Goal: Task Accomplishment & Management: Complete application form

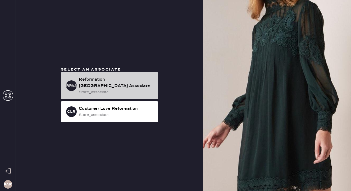
click at [112, 83] on div "Reformation [GEOGRAPHIC_DATA] Associate" at bounding box center [116, 82] width 75 height 13
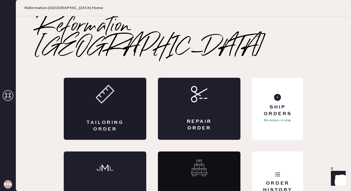
click at [114, 119] on div "Tailoring Order" at bounding box center [105, 125] width 40 height 13
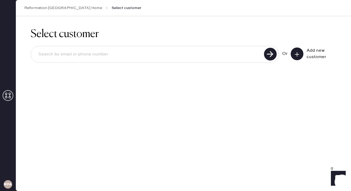
click at [102, 59] on input at bounding box center [148, 54] width 228 height 12
type input "[EMAIL_ADDRESS][DOMAIN_NAME]"
click at [298, 54] on use at bounding box center [297, 54] width 4 height 4
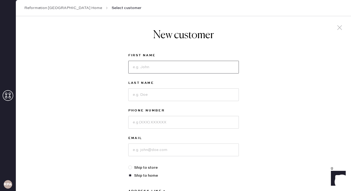
click at [164, 62] on input at bounding box center [183, 67] width 111 height 13
type input "[PERSON_NAME]"
click at [171, 97] on input at bounding box center [183, 94] width 111 height 13
type input "[PERSON_NAME]"
click at [174, 121] on input at bounding box center [183, 122] width 111 height 13
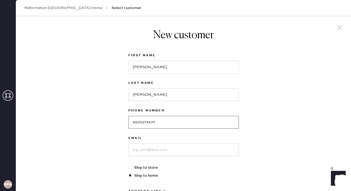
type input "6505217477"
click at [184, 152] on input at bounding box center [183, 149] width 111 height 13
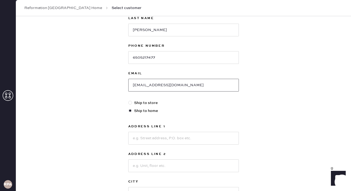
scroll to position [68, 0]
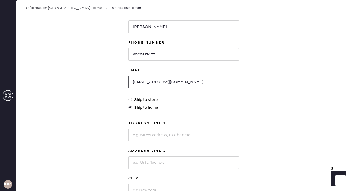
type input "[EMAIL_ADDRESS][DOMAIN_NAME]"
click at [148, 136] on input at bounding box center [183, 134] width 111 height 13
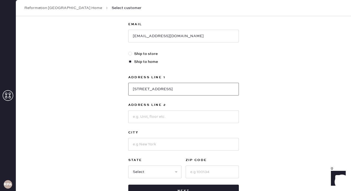
scroll to position [118, 0]
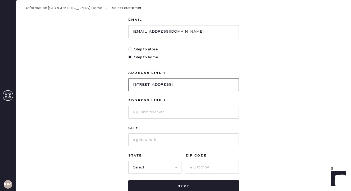
type input "[STREET_ADDRESS]"
click at [146, 136] on input at bounding box center [183, 139] width 111 height 13
click at [141, 141] on input at bounding box center [183, 139] width 111 height 13
type input "[GEOGRAPHIC_DATA]"
click at [151, 170] on select "Select AK AL AR AZ CA CO CT [GEOGRAPHIC_DATA] DE FL [GEOGRAPHIC_DATA] HI [GEOGR…" at bounding box center [154, 167] width 53 height 13
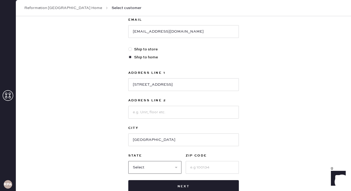
select select "CA"
click at [199, 166] on input at bounding box center [212, 167] width 53 height 13
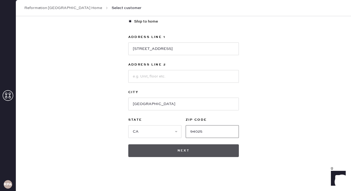
type input "94025"
click at [206, 148] on button "Next" at bounding box center [183, 150] width 111 height 13
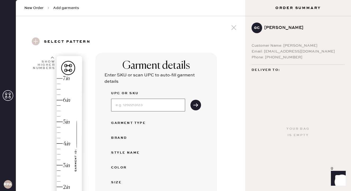
click at [148, 105] on input at bounding box center [148, 104] width 74 height 13
type input "1312748MGH00M"
click at [191, 100] on button "submit" at bounding box center [196, 105] width 11 height 11
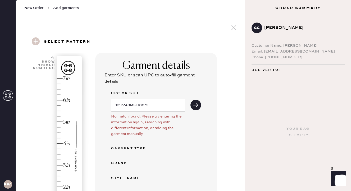
click at [147, 105] on input "1312748MGH00M" at bounding box center [148, 104] width 74 height 13
click at [135, 149] on div "Garment Type" at bounding box center [132, 148] width 42 height 6
click at [194, 103] on icon "submit" at bounding box center [195, 104] width 5 height 5
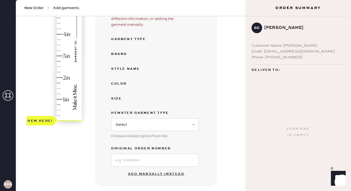
scroll to position [113, 0]
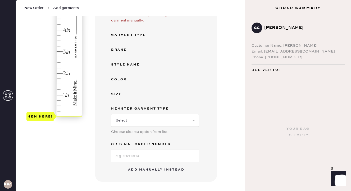
click at [169, 127] on div "Hemster Garment Type Select Basic Skirt Jeans Leggings Pants Shorts Basic Sleev…" at bounding box center [155, 122] width 88 height 35
click at [169, 118] on select "Select Basic Skirt Jeans Leggings Pants Shorts Basic Sleeved Dress Basic Sleeve…" at bounding box center [155, 120] width 88 height 13
select select "14"
click at [136, 153] on input at bounding box center [155, 155] width 88 height 13
click at [162, 171] on button "Add manually instead" at bounding box center [156, 169] width 63 height 11
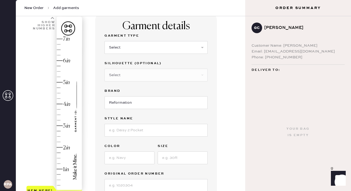
scroll to position [0, 0]
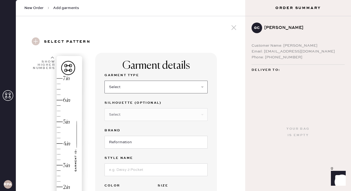
click at [140, 83] on select "Select Basic Skirt Jeans Leggings Pants Shorts Basic Sleeved Dress Basic Sleeve…" at bounding box center [156, 86] width 103 height 13
select select "14"
click at [118, 116] on select "Select Crop top Full Length Other" at bounding box center [156, 114] width 103 height 13
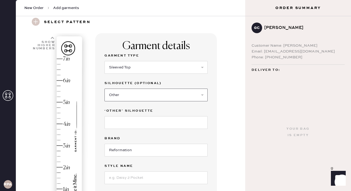
scroll to position [20, 0]
click at [120, 128] on input at bounding box center [156, 122] width 103 height 13
click at [144, 90] on select "Select Crop top Full Length Other" at bounding box center [156, 94] width 103 height 13
select select "72"
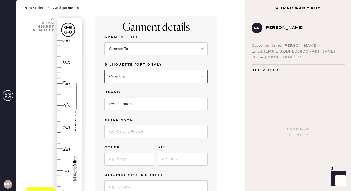
scroll to position [38, 0]
click at [147, 128] on input at bounding box center [156, 131] width 103 height 13
type input "Wiley Knit Top"
click at [143, 159] on input at bounding box center [130, 158] width 50 height 13
type input "Midnight Rose"
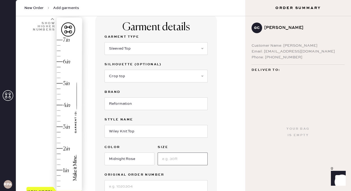
click at [183, 163] on input at bounding box center [183, 158] width 50 height 13
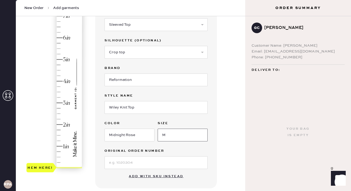
scroll to position [67, 0]
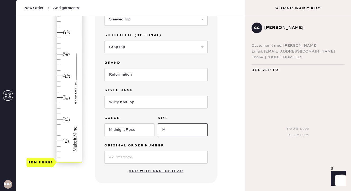
type input "M"
click at [157, 155] on input at bounding box center [156, 157] width 103 height 13
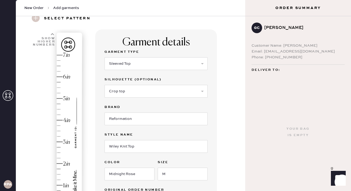
scroll to position [25, 0]
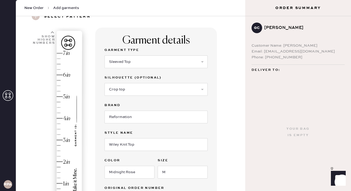
type input "S29193426"
click at [60, 118] on div "Hem here!" at bounding box center [54, 129] width 56 height 156
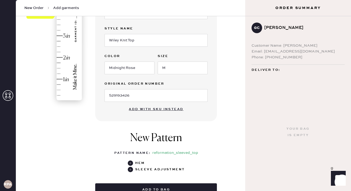
scroll to position [139, 0]
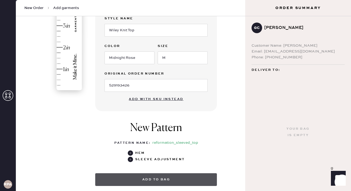
click at [149, 175] on button "Add to bag" at bounding box center [156, 179] width 122 height 13
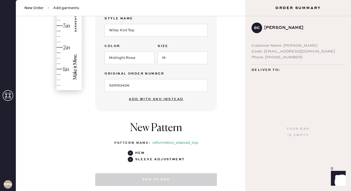
select select "14"
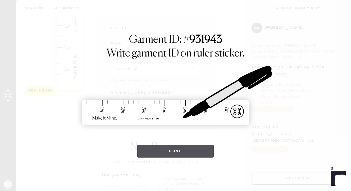
click at [186, 153] on button "Done" at bounding box center [175, 151] width 76 height 13
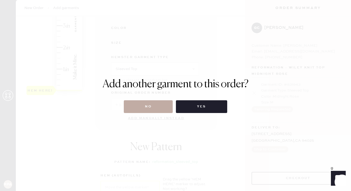
click at [145, 106] on button "No" at bounding box center [148, 106] width 49 height 13
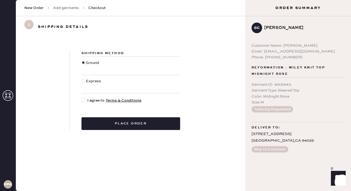
click at [83, 81] on div at bounding box center [84, 81] width 4 height 4
click at [82, 78] on input "Express" at bounding box center [82, 78] width 0 height 0
radio input "true"
click at [82, 66] on div at bounding box center [84, 66] width 4 height 12
click at [82, 60] on input "Ground" at bounding box center [82, 60] width 0 height 0
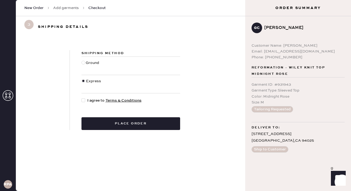
radio input "true"
click at [82, 99] on div at bounding box center [84, 100] width 4 height 4
click at [82, 98] on input "I agree to Terms & Conditions" at bounding box center [82, 97] width 0 height 0
checkbox input "true"
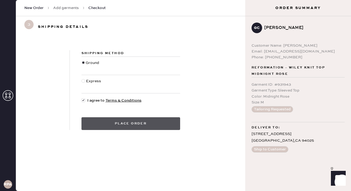
click at [108, 120] on button "Place order" at bounding box center [131, 123] width 99 height 13
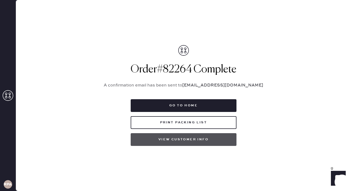
click at [187, 139] on button "View customer info" at bounding box center [184, 139] width 106 height 13
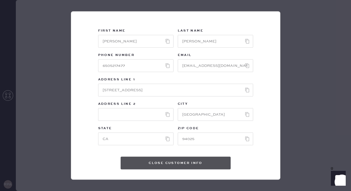
click at [194, 165] on button "Close Customer Info" at bounding box center [176, 162] width 110 height 13
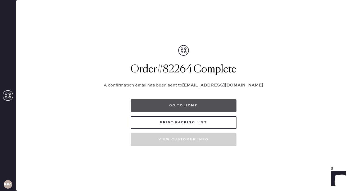
click at [204, 106] on button "Go to home" at bounding box center [184, 105] width 106 height 13
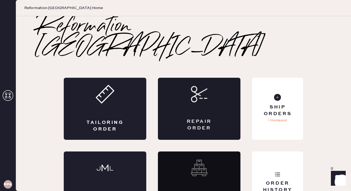
click at [187, 79] on div "Repair Order" at bounding box center [199, 109] width 83 height 62
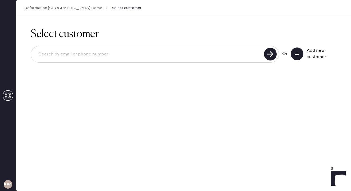
click at [166, 61] on div at bounding box center [155, 54] width 249 height 17
click at [157, 54] on input at bounding box center [148, 54] width 228 height 12
type input "[EMAIL_ADDRESS][PERSON_NAME][DOMAIN_NAME]"
click at [273, 54] on use at bounding box center [270, 54] width 13 height 13
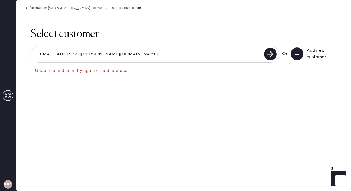
click at [299, 52] on icon at bounding box center [297, 54] width 5 height 5
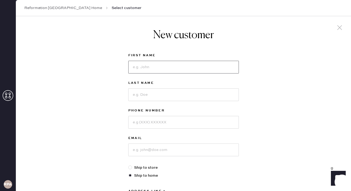
click at [165, 70] on input at bounding box center [183, 67] width 111 height 13
type input "[PERSON_NAME]"
click at [152, 93] on input at bounding box center [183, 94] width 111 height 13
type input "[PERSON_NAME]"
click at [146, 122] on input at bounding box center [183, 122] width 111 height 13
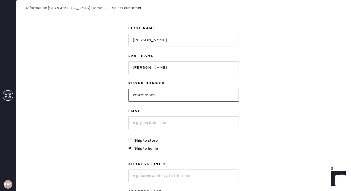
scroll to position [33, 0]
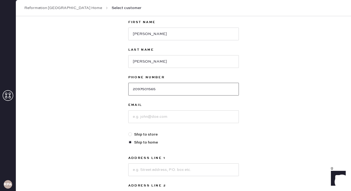
type input "2097501565"
click at [141, 114] on input at bounding box center [183, 116] width 111 height 13
type input "[EMAIL_ADDRESS][PERSON_NAME][DOMAIN_NAME]"
click at [131, 133] on div at bounding box center [130, 134] width 4 height 4
click at [129, 132] on input "Ship to store" at bounding box center [128, 131] width 0 height 0
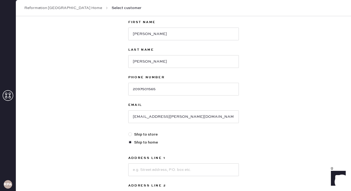
radio input "true"
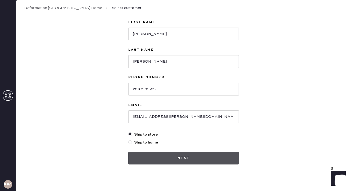
click at [167, 152] on button "Next" at bounding box center [183, 157] width 111 height 13
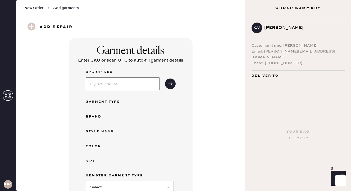
click at [120, 78] on input at bounding box center [123, 83] width 74 height 13
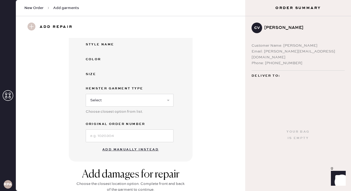
scroll to position [0, 0]
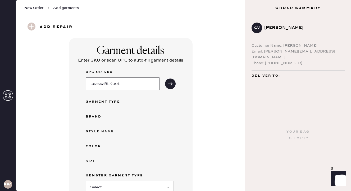
type input "1312652BLK00L"
click at [165, 75] on div "UPC or SKU 1312652BLK00L" at bounding box center [131, 79] width 90 height 21
click at [168, 82] on icon "submit" at bounding box center [170, 83] width 5 height 5
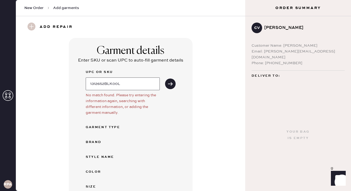
click at [138, 83] on input "1312652BLK00L" at bounding box center [123, 83] width 74 height 13
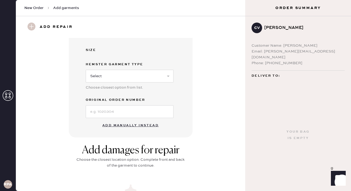
scroll to position [153, 0]
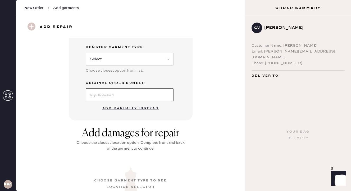
click at [116, 96] on input at bounding box center [130, 94] width 88 height 13
type input "S27891239"
click at [115, 109] on button "Add manually instead" at bounding box center [130, 108] width 63 height 11
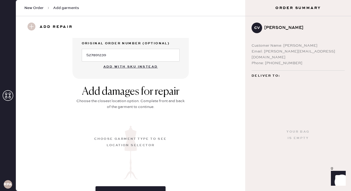
scroll to position [0, 0]
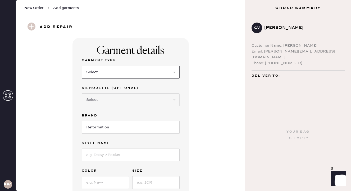
click at [110, 71] on select "Select Basic Skirt Jeans Leggings Pants Shorts Basic Sleeved Dress Basic Sleeve…" at bounding box center [131, 72] width 98 height 13
select select "11"
click at [123, 101] on select "Select Coat Casual Jacket Blazer Other" at bounding box center [131, 99] width 98 height 13
select select "other"
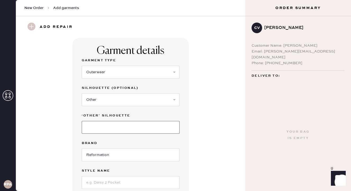
click at [106, 129] on input at bounding box center [131, 127] width 98 height 13
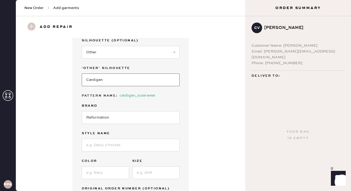
scroll to position [50, 0]
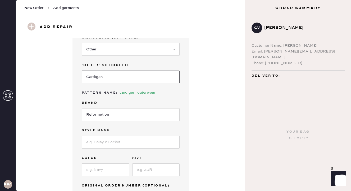
type input "Cardigan"
click at [125, 147] on input at bounding box center [131, 142] width 98 height 13
type input "[PERSON_NAME] Crew Cardigan"
click at [107, 165] on input at bounding box center [105, 169] width 47 height 13
type input "Black"
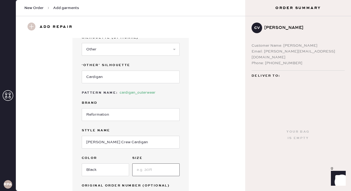
click at [148, 170] on input at bounding box center [155, 169] width 47 height 13
type input "L"
click at [208, 164] on div "Garment details Garment Type Select Basic Skirt Jeans Leggings Pants Shorts Bas…" at bounding box center [130, 104] width 210 height 233
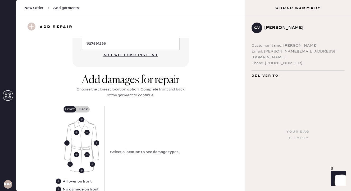
scroll to position [213, 0]
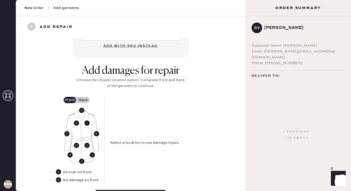
click at [86, 123] on use at bounding box center [86, 122] width 5 height 5
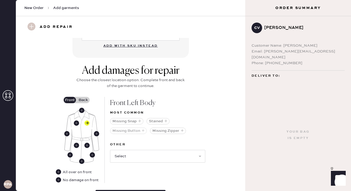
click at [124, 131] on button "Missing Button" at bounding box center [128, 130] width 37 height 6
click at [146, 161] on select "Select Broken / Ripped Hem Broken Beads Broken Belt Loop Broken Button Broken E…" at bounding box center [157, 156] width 95 height 13
select select "1545"
click at [76, 123] on use at bounding box center [76, 122] width 5 height 5
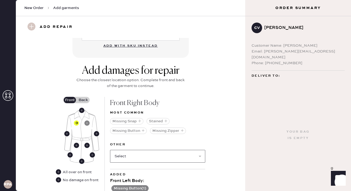
click at [133, 153] on select "Select Broken / Ripped Hem Broken Beads Broken Belt Loop Broken Button Broken E…" at bounding box center [157, 156] width 95 height 13
select select "1545"
select select
click at [86, 145] on use at bounding box center [86, 144] width 5 height 5
click at [132, 155] on select "Select Broken / Ripped Hem Broken Beads Broken Belt Loop Broken Elastic Broken …" at bounding box center [157, 156] width 95 height 13
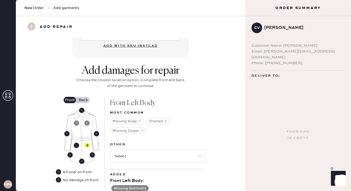
click at [78, 142] on icon at bounding box center [76, 144] width 5 height 5
click at [123, 158] on select "Select Broken / Ripped Hem Broken Beads Broken Belt Loop Broken Elastic Broken …" at bounding box center [157, 156] width 95 height 13
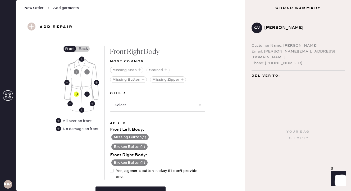
scroll to position [264, 0]
click at [138, 135] on button "Missing Button ( 1 )" at bounding box center [129, 136] width 37 height 6
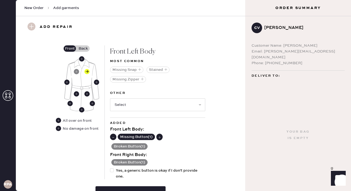
click at [113, 137] on use at bounding box center [113, 136] width 5 height 5
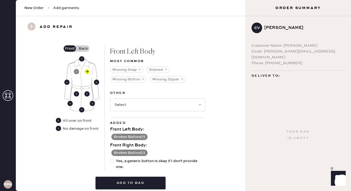
click at [191, 136] on div "Broken Button ( 1 )" at bounding box center [157, 135] width 95 height 7
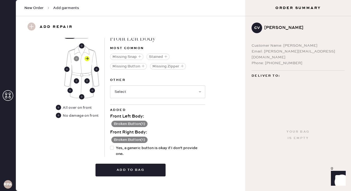
scroll to position [272, 0]
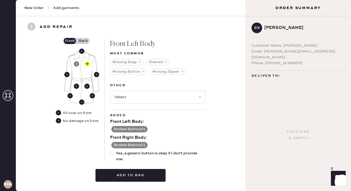
click at [112, 152] on div at bounding box center [112, 153] width 4 height 4
click at [110, 150] on input "Yes, a generic button is okay if I don't provide one." at bounding box center [110, 150] width 0 height 0
checkbox input "true"
click at [82, 102] on use at bounding box center [81, 101] width 5 height 5
click at [122, 94] on select "Select Broken / Ripped Hem Broken Beads Broken Belt Loop Broken Button Broken E…" at bounding box center [157, 97] width 95 height 13
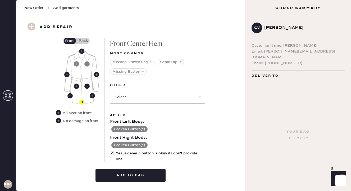
select select "1545"
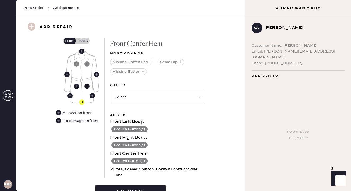
click at [88, 87] on use at bounding box center [86, 85] width 5 height 5
click at [134, 93] on select "Select Broken / Ripped Hem Broken Beads Broken Belt Loop Broken Elastic Broken …" at bounding box center [157, 97] width 95 height 13
click at [92, 96] on use at bounding box center [92, 95] width 5 height 5
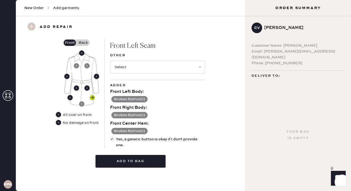
scroll to position [270, 0]
click at [139, 70] on select "Select Broken / Ripped Hem Broken Beads Broken Belt Loop Broken Button Broken E…" at bounding box center [157, 67] width 95 height 13
select select "1545"
select select
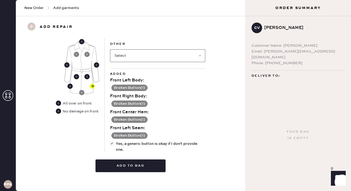
scroll to position [282, 0]
click at [138, 134] on button "Broken Button ( 1 )" at bounding box center [129, 135] width 36 height 6
click at [113, 134] on use at bounding box center [113, 135] width 5 height 5
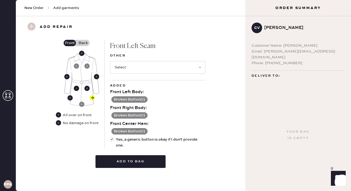
click at [77, 89] on use at bounding box center [76, 87] width 5 height 5
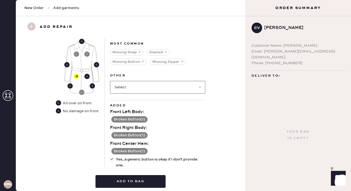
click at [157, 84] on select "Select Broken / Ripped Hem Broken Beads Broken Belt Loop Broken Elastic Broken …" at bounding box center [157, 87] width 95 height 13
click at [235, 146] on div "Add damages for repair Choose the closest location option. Complete front and b…" at bounding box center [130, 94] width 210 height 196
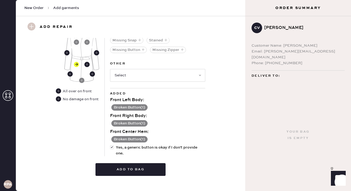
scroll to position [301, 0]
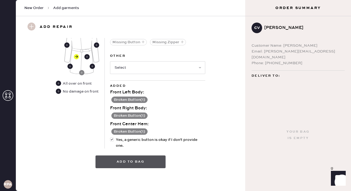
click at [139, 163] on button "Add to bag" at bounding box center [131, 161] width 70 height 13
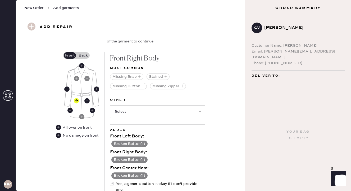
scroll to position [251, 0]
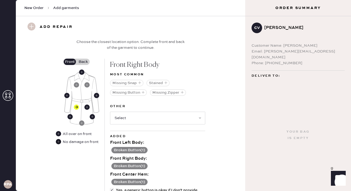
click at [57, 139] on use at bounding box center [58, 141] width 5 height 5
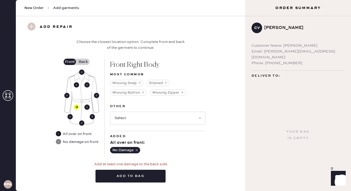
click at [60, 134] on use at bounding box center [58, 133] width 5 height 5
click at [77, 85] on use at bounding box center [76, 84] width 5 height 5
click at [132, 115] on select "Select Broken / Ripped Hem Broken Beads Broken Belt Loop Broken Button Broken E…" at bounding box center [157, 117] width 95 height 13
select select "1545"
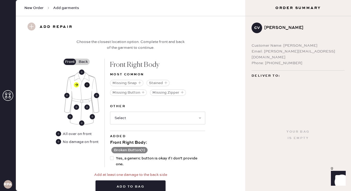
click at [88, 84] on use at bounding box center [86, 84] width 5 height 5
click at [139, 117] on select "Select Broken / Ripped Hem Broken Beads Broken Belt Loop Broken Button Broken E…" at bounding box center [157, 117] width 95 height 13
select select "1545"
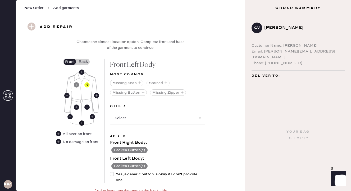
click at [81, 122] on use at bounding box center [81, 122] width 5 height 5
click at [140, 119] on select "Select Broken / Ripped Hem Broken Beads Broken Belt Loop Broken Button Broken E…" at bounding box center [157, 117] width 95 height 13
select select "1545"
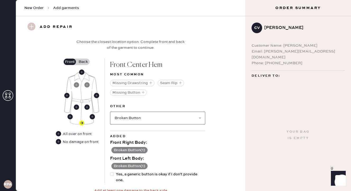
select select
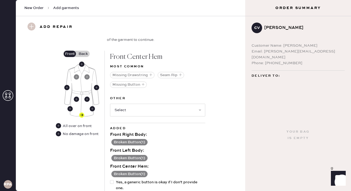
click at [80, 51] on label "Back" at bounding box center [82, 54] width 13 height 6
click at [83, 54] on input "Back" at bounding box center [83, 54] width 0 height 0
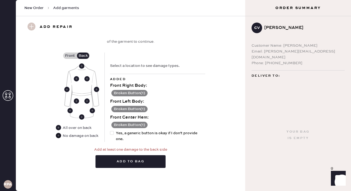
click at [60, 134] on use at bounding box center [58, 135] width 5 height 5
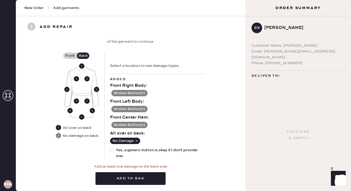
click at [69, 55] on label "Front" at bounding box center [69, 55] width 13 height 6
click at [70, 56] on input "Front" at bounding box center [70, 56] width 0 height 0
click at [88, 103] on icon at bounding box center [86, 100] width 5 height 5
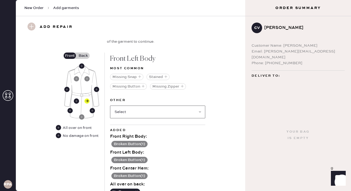
click at [128, 113] on select "Select Broken / Ripped Hem Broken Beads Broken Belt Loop Broken Elastic Broken …" at bounding box center [157, 111] width 95 height 13
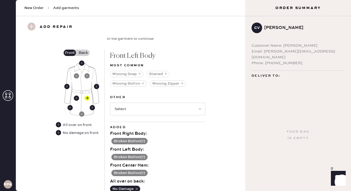
click at [67, 152] on div "Front Back All over on front No damage on front" at bounding box center [80, 127] width 49 height 157
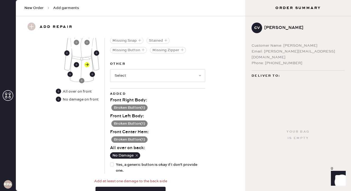
scroll to position [294, 0]
click at [136, 154] on use "button" at bounding box center [137, 155] width 2 height 2
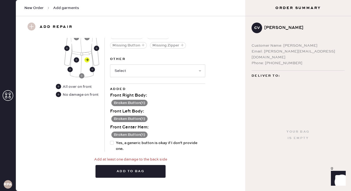
scroll to position [300, 0]
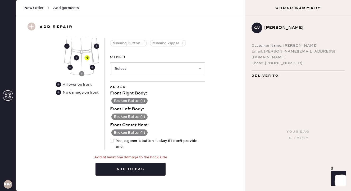
click at [114, 146] on div at bounding box center [113, 144] width 6 height 12
click at [110, 138] on input "Yes, a generic button is okay if I don't provide one." at bounding box center [110, 138] width 0 height 0
checkbox input "true"
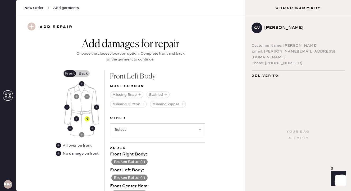
scroll to position [217, 0]
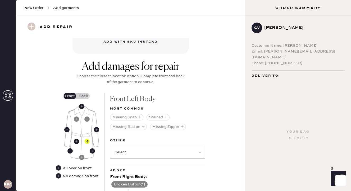
click at [85, 94] on label "Back" at bounding box center [82, 96] width 13 height 6
click at [83, 96] on input "Back" at bounding box center [83, 96] width 0 height 0
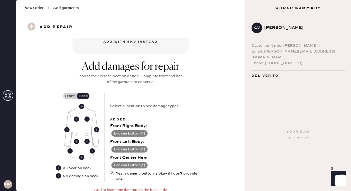
click at [59, 175] on use at bounding box center [58, 175] width 5 height 5
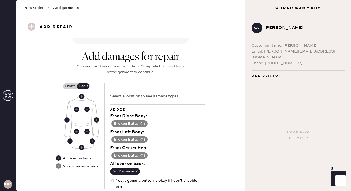
scroll to position [233, 0]
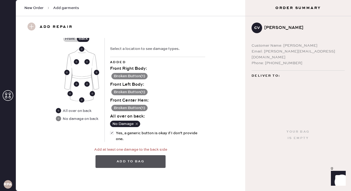
click at [112, 160] on button "Add to bag" at bounding box center [131, 161] width 70 height 13
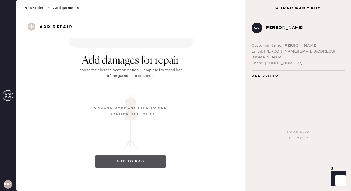
scroll to position [70, 0]
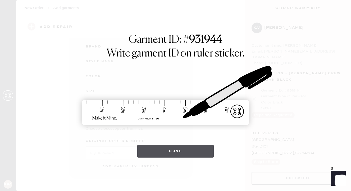
click at [182, 148] on button "Done" at bounding box center [175, 151] width 76 height 13
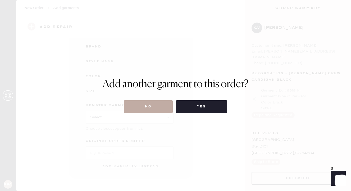
click at [157, 106] on button "No" at bounding box center [148, 106] width 49 height 13
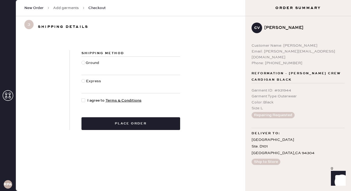
click at [82, 82] on div at bounding box center [84, 84] width 4 height 12
click at [82, 78] on input "Express" at bounding box center [82, 78] width 0 height 0
radio input "true"
click at [84, 99] on div at bounding box center [84, 100] width 4 height 4
click at [82, 98] on input "I agree to Terms & Conditions" at bounding box center [82, 97] width 0 height 0
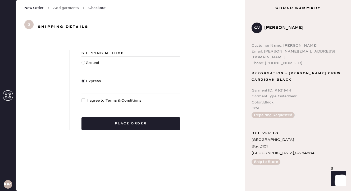
checkbox input "true"
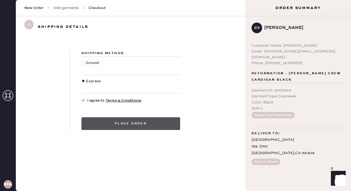
click at [112, 127] on button "Place order" at bounding box center [131, 123] width 99 height 13
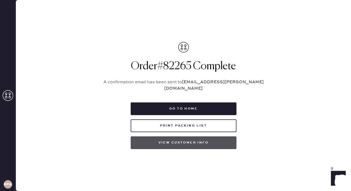
click at [174, 143] on button "View customer info" at bounding box center [184, 142] width 106 height 13
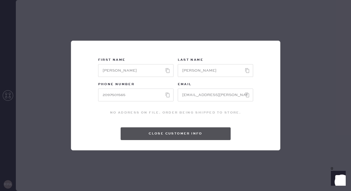
click at [165, 135] on button "Close Customer Info" at bounding box center [176, 133] width 110 height 13
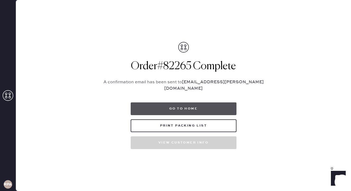
click at [139, 110] on button "Go to home" at bounding box center [184, 108] width 106 height 13
